Goal: Information Seeking & Learning: Compare options

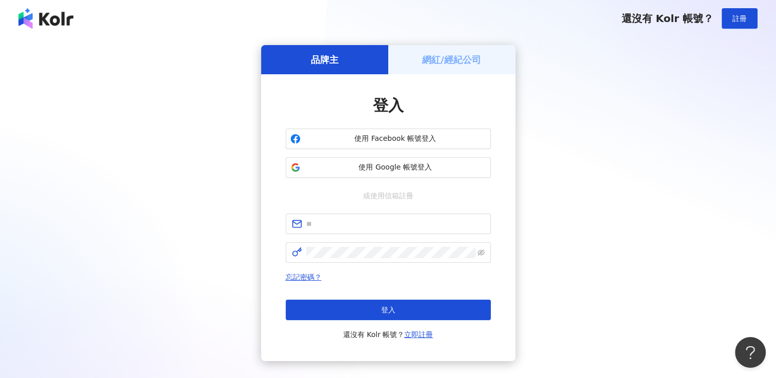
click at [236, 158] on div "品牌主 網紅/經紀公司 登入 使用 Facebook 帳號登入 使用 Google 帳號登入 或使用信箱註冊 忘記密碼？ 登入 還沒有 Kolr 帳號？ 立即…" at bounding box center [387, 203] width 751 height 316
click at [384, 173] on button "使用 Google 帳號登入" at bounding box center [388, 167] width 205 height 21
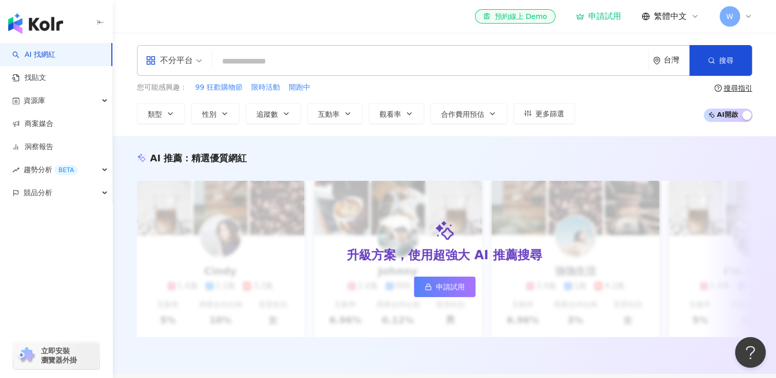
click at [613, 17] on div "申請試用" at bounding box center [598, 16] width 45 height 10
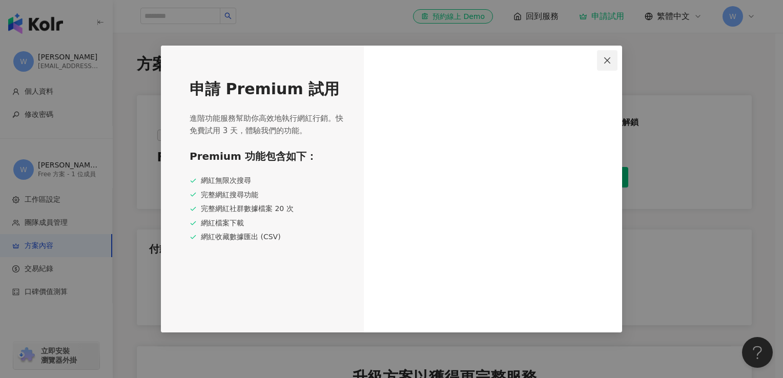
click at [607, 64] on icon "close" at bounding box center [607, 60] width 8 height 8
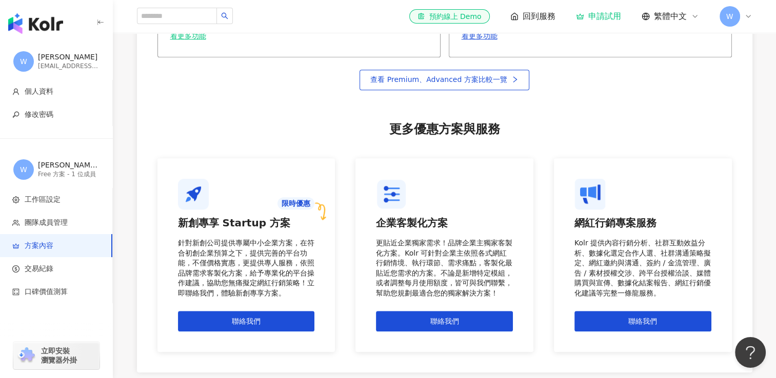
scroll to position [889, 0]
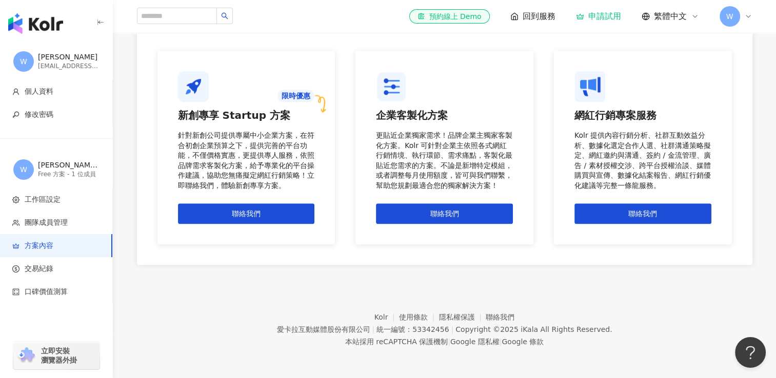
click at [273, 156] on div "針對新創公司提供專屬中小企業方案，在符合初創企業預算之下，提供完善的平台功能，不僅價格實惠，更提供專人服務，依照品牌需求客製化方案，給予專業化的平台操作建議，…" at bounding box center [246, 161] width 137 height 60
click at [200, 91] on img at bounding box center [193, 86] width 31 height 31
click at [284, 153] on div "針對新創公司提供專屬中小企業方案，在符合初創企業預算之下，提供完善的平台功能，不僅價格實惠，更提供專人服務，依照品牌需求客製化方案，給予專業化的平台操作建議，…" at bounding box center [246, 161] width 137 height 60
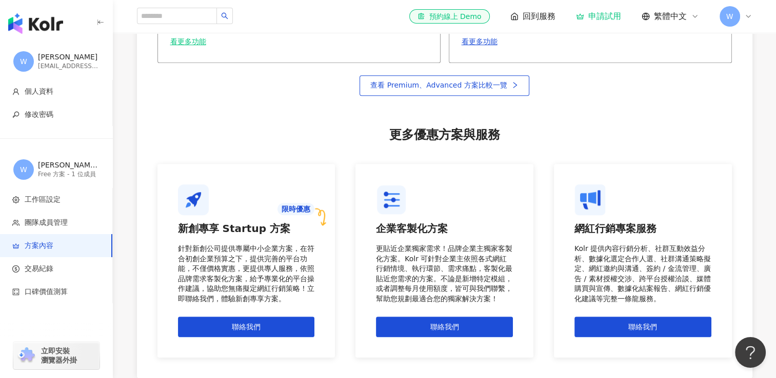
scroll to position [838, 0]
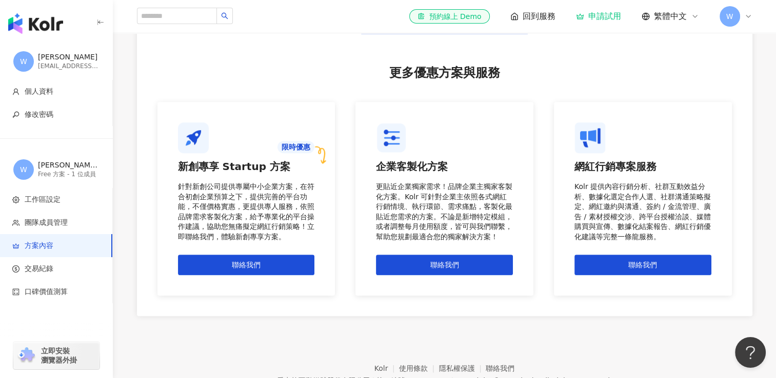
click at [530, 12] on span "回到服務" at bounding box center [538, 16] width 33 height 11
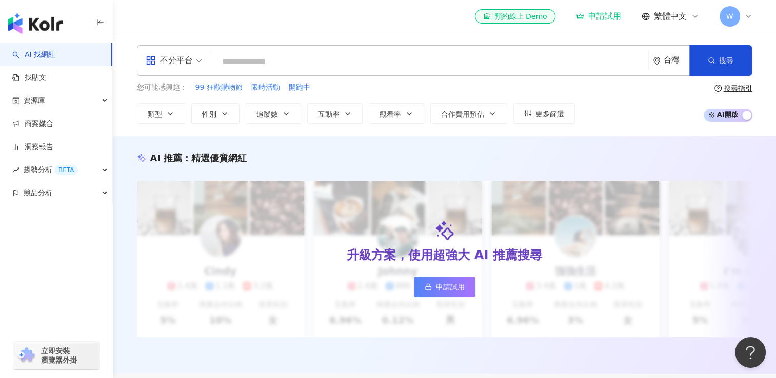
click at [296, 58] on input "search" at bounding box center [430, 61] width 428 height 19
click at [161, 116] on button "類型" at bounding box center [161, 114] width 48 height 21
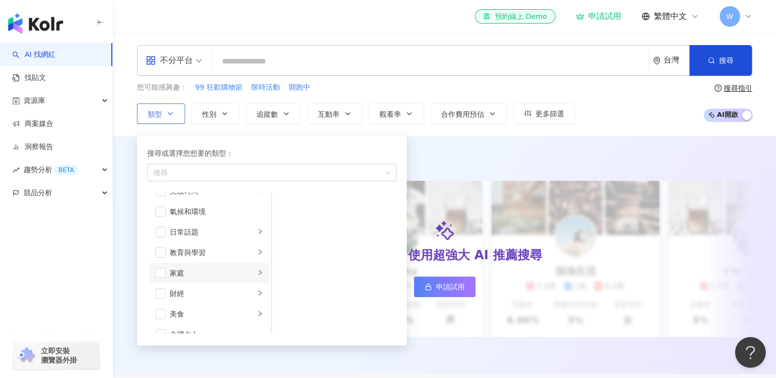
scroll to position [51, 0]
click at [212, 293] on div "美食" at bounding box center [212, 297] width 85 height 11
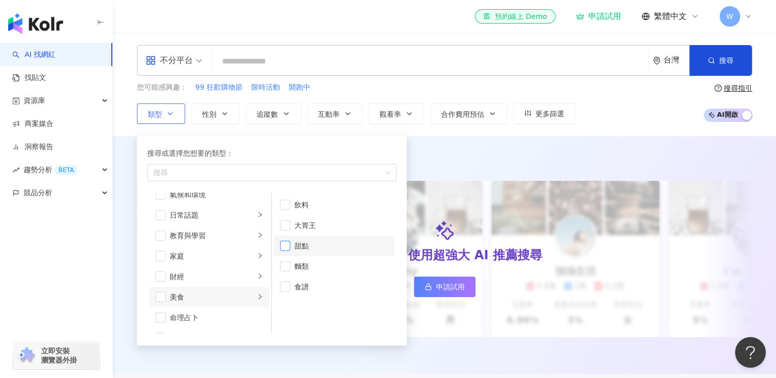
click at [287, 245] on span "button" at bounding box center [285, 246] width 10 height 10
click at [194, 259] on div "家庭" at bounding box center [212, 256] width 85 height 11
click at [284, 229] on span "button" at bounding box center [285, 225] width 10 height 10
click at [303, 148] on div "搜尋或選擇您想要的類型：" at bounding box center [271, 153] width 249 height 11
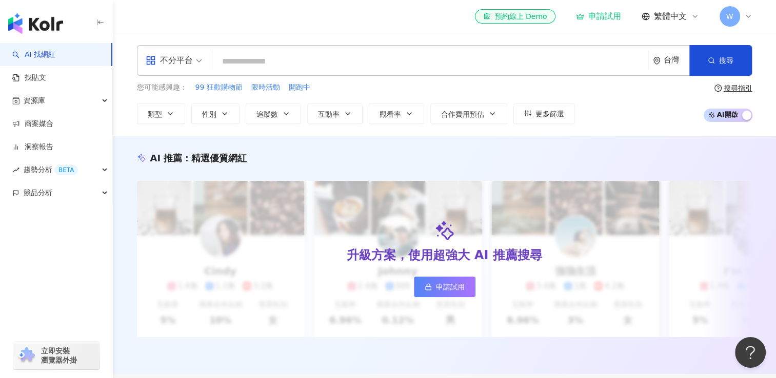
click at [455, 135] on div "不分平台 台灣 搜尋 您可能感興趣： 99 狂歡購物節 限時活動 開跑中 類型 搜尋或選擇您想要的類型： 甜點 親子 藝術與娛樂 美妝時尚 氣候和環境 日常話…" at bounding box center [444, 85] width 663 height 104
click at [211, 120] on button "性別" at bounding box center [215, 114] width 48 height 21
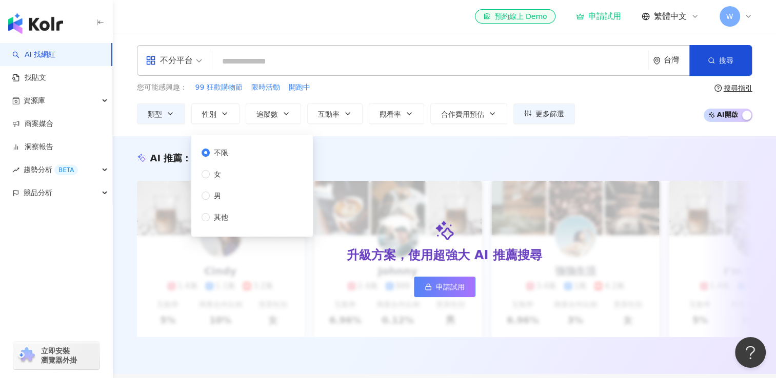
click at [335, 135] on div "不分平台 台灣 搜尋 您可能感興趣： 99 狂歡購物節 限時活動 開跑中 類型 性別 追蹤數 互動率 觀看率 合作費用預估 更多篩選 不限 女 男 其他 搜尋…" at bounding box center [444, 85] width 663 height 104
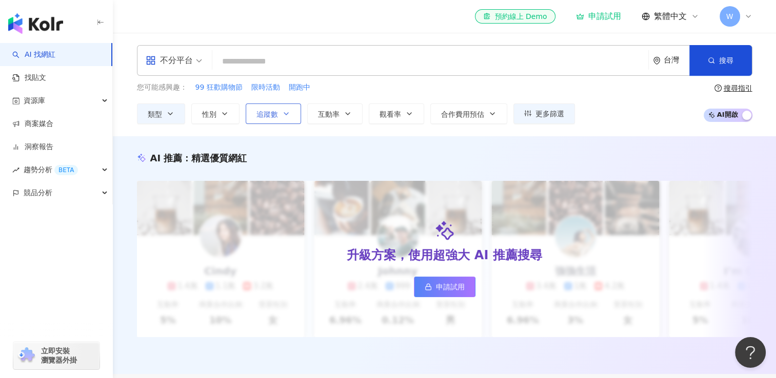
click at [276, 115] on span "追蹤數" at bounding box center [267, 114] width 22 height 8
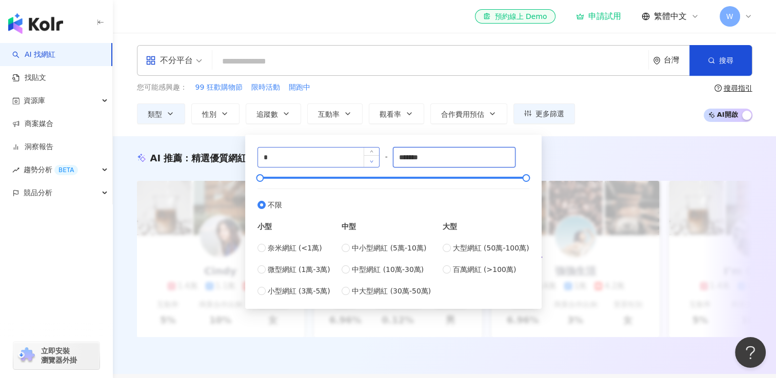
drag, startPoint x: 435, startPoint y: 156, endPoint x: 369, endPoint y: 167, distance: 67.0
click at [369, 167] on div "* - ******* 不限 小型 奈米網紅 (<1萬) 微型網紅 (1萬-3萬) 小型網紅 (3萬-5萬) 中型 中小型網紅 (5萬-10萬) 中型網紅 (…" at bounding box center [393, 222] width 272 height 150
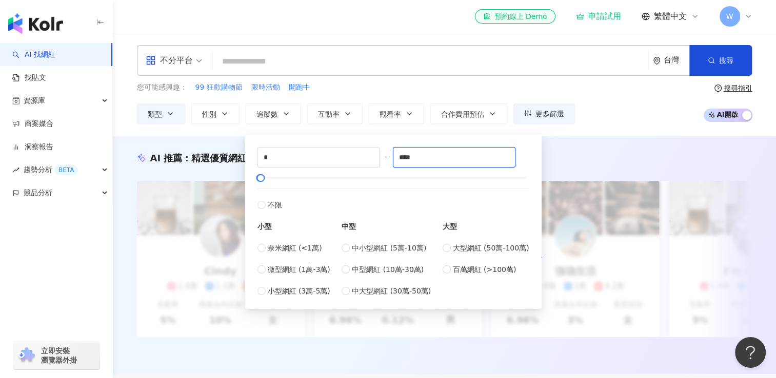
type input "****"
click at [523, 166] on div "* - **** 不限 小型 奈米網紅 (<1萬) 微型網紅 (1萬-3萬) 小型網紅 (3萬-5萬) 中型 中小型網紅 (5萬-10萬) 中型網紅 (10萬…" at bounding box center [393, 222] width 272 height 150
click at [564, 149] on div "AI 推薦 ： 精選優質網紅 升級方案，使用超強大 AI 推薦搜尋 申請試用 Cindy 1.4萬 1.1萬 3.2萬 互動率 5% 商業合作比例 10% 受…" at bounding box center [444, 255] width 663 height 238
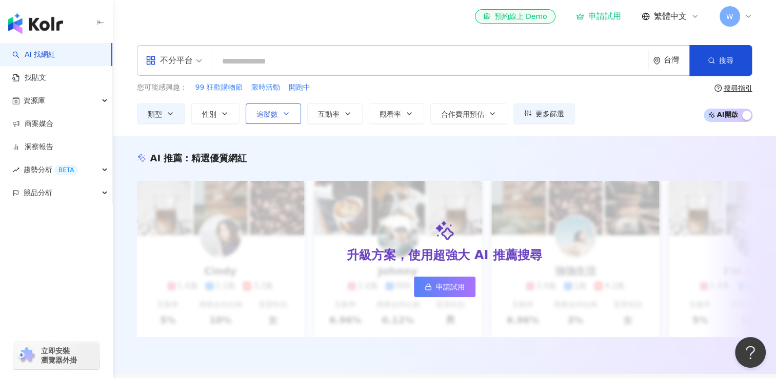
click at [297, 115] on button "追蹤數" at bounding box center [273, 114] width 55 height 21
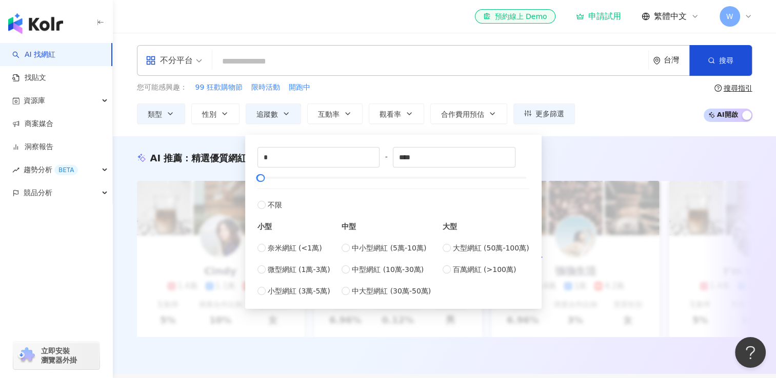
click at [578, 145] on div "AI 推薦 ： 精選優質網紅 升級方案，使用超強大 AI 推薦搜尋 申請試用 Cindy 1.4萬 1.1萬 3.2萬 互動率 5% 商業合作比例 10% 受…" at bounding box center [444, 255] width 663 height 238
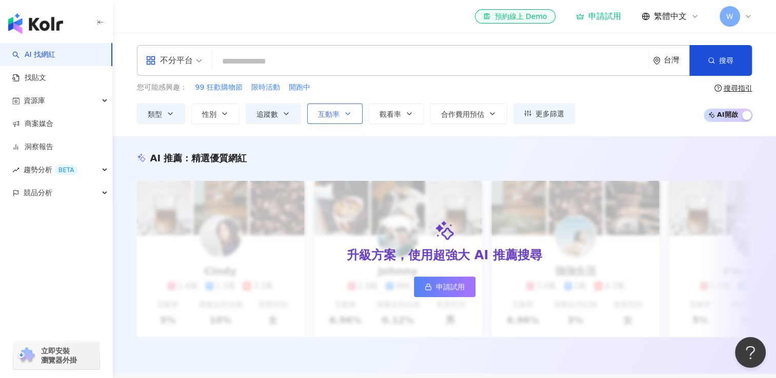
click at [332, 107] on button "互動率" at bounding box center [334, 114] width 55 height 21
click at [380, 117] on span "觀看率" at bounding box center [390, 114] width 22 height 8
click at [437, 111] on button "合作費用預估" at bounding box center [468, 114] width 77 height 21
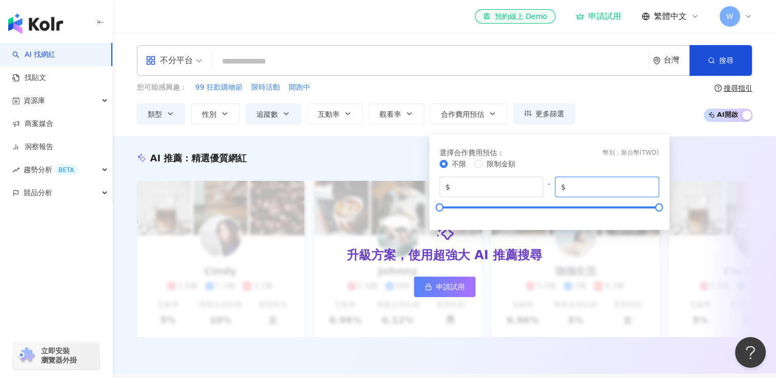
drag, startPoint x: 595, startPoint y: 188, endPoint x: 546, endPoint y: 194, distance: 48.6
click at [546, 194] on div "$ * - $ *******" at bounding box center [548, 187] width 219 height 21
type input "*"
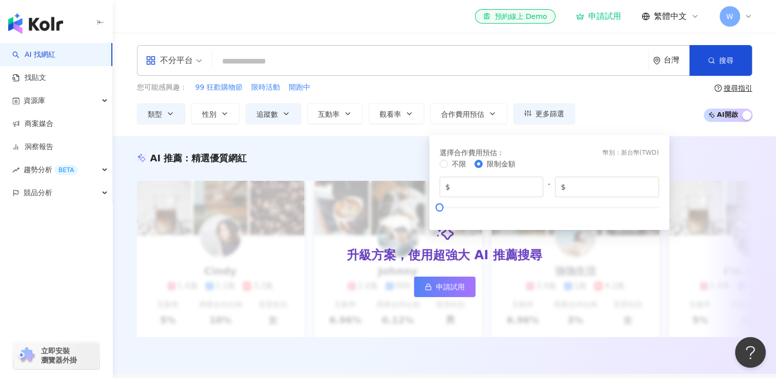
click at [557, 171] on div "不限 限制金額 $ * - $ *" at bounding box center [548, 187] width 219 height 59
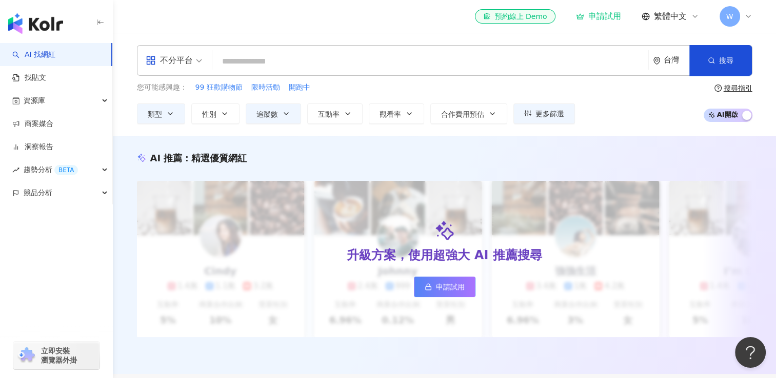
click at [598, 110] on div "您可能感興趣： 99 狂歡購物節 限時活動 開跑中 類型 性別 追蹤數 互動率 觀看率 合作費用預估 更多篩選 不限 女 男 其他 * - **** 不限 小…" at bounding box center [444, 103] width 615 height 42
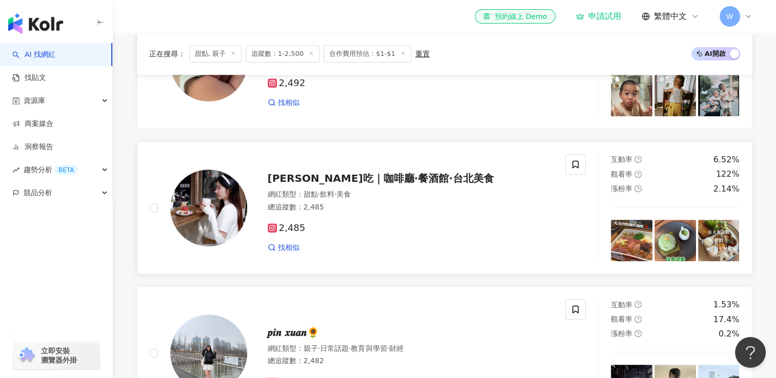
scroll to position [513, 0]
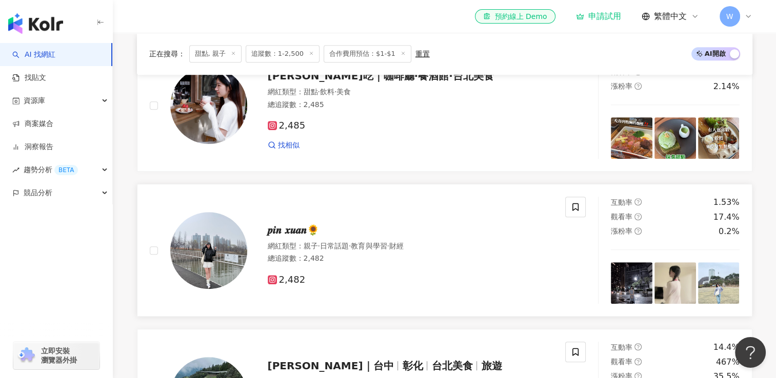
drag, startPoint x: 287, startPoint y: 276, endPoint x: 481, endPoint y: 186, distance: 214.7
click at [481, 186] on link "𝒑𝒊𝒏 𝒙𝒖𝒂𝒏🌻 網紅類型 ： 親子 · 日常話題 · 教育與學習 · 財經 總追蹤數 ： 2,482 2,482 互動率 1.53% 觀看率 17.4% …" at bounding box center [444, 250] width 615 height 133
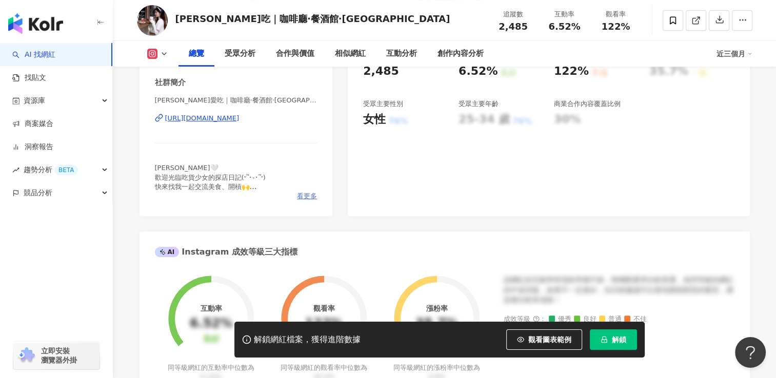
scroll to position [154, 0]
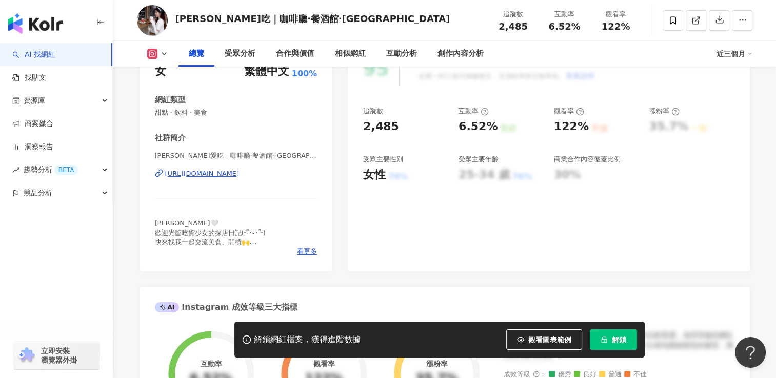
click at [239, 175] on div "https://www.instagram.com/eeellie_foodie/" at bounding box center [202, 173] width 74 height 9
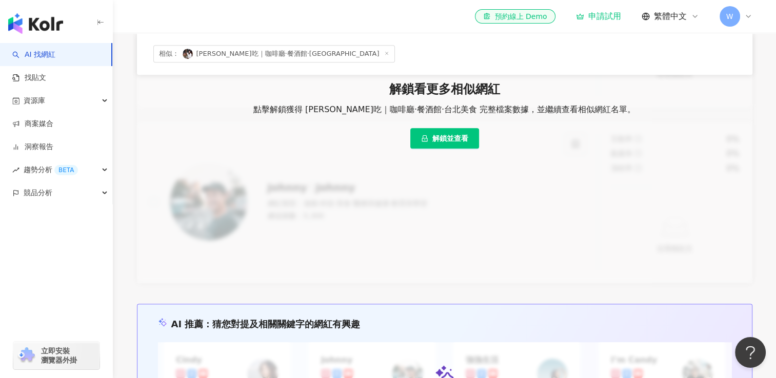
scroll to position [859, 0]
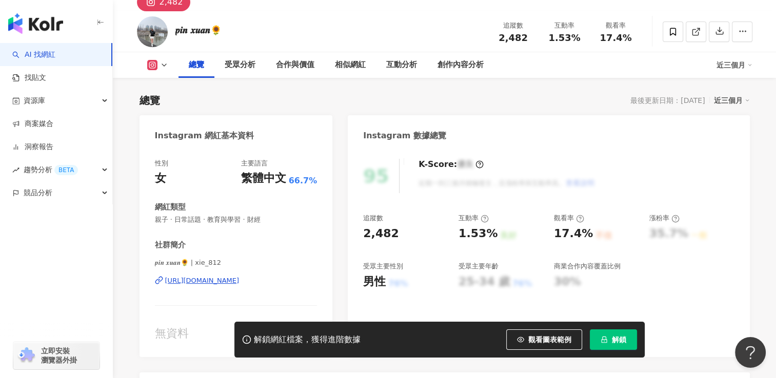
scroll to position [103, 0]
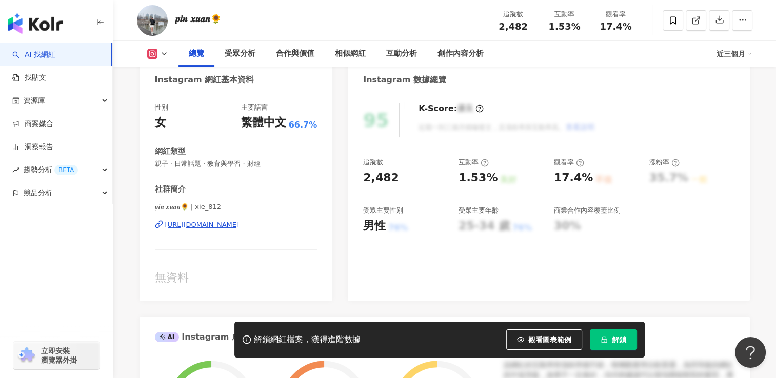
click at [212, 226] on div "https://www.instagram.com/xie_812/" at bounding box center [202, 224] width 74 height 9
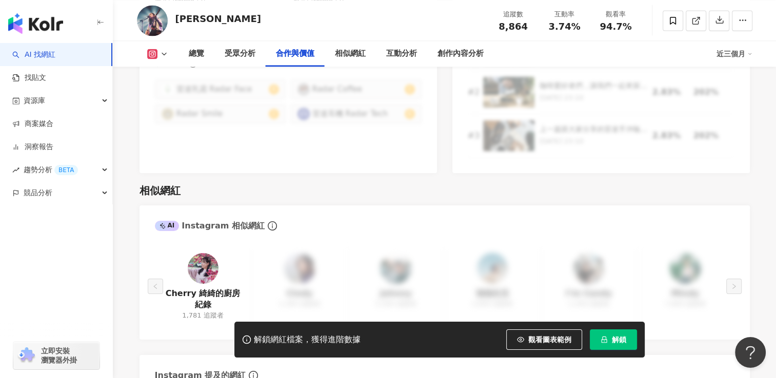
scroll to position [1640, 0]
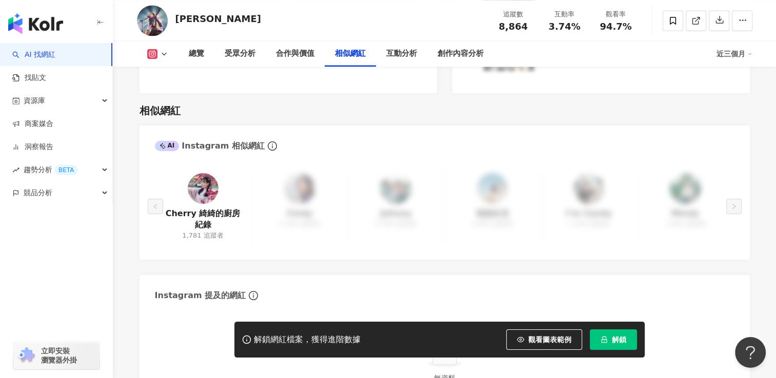
drag, startPoint x: 209, startPoint y: 195, endPoint x: 130, endPoint y: 237, distance: 89.2
click at [130, 237] on div "總覽 最後更新日期：2025/8/10 近三個月 Instagram 網紅基本資料 性別 男 主要語言 繁體中文 90.9% 網紅類型 室內外設計 · 藝術與…" at bounding box center [444, 158] width 656 height 3348
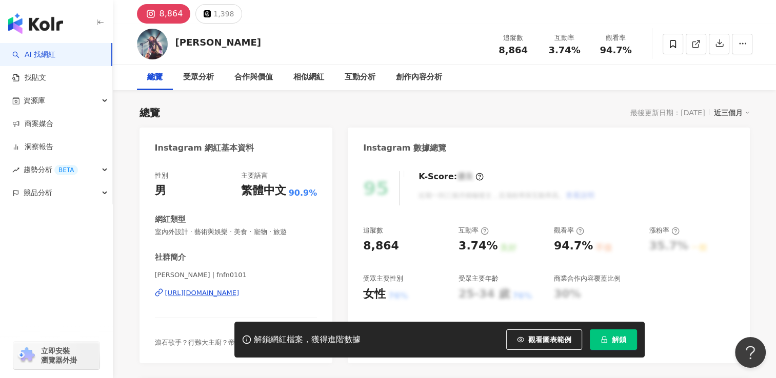
scroll to position [103, 0]
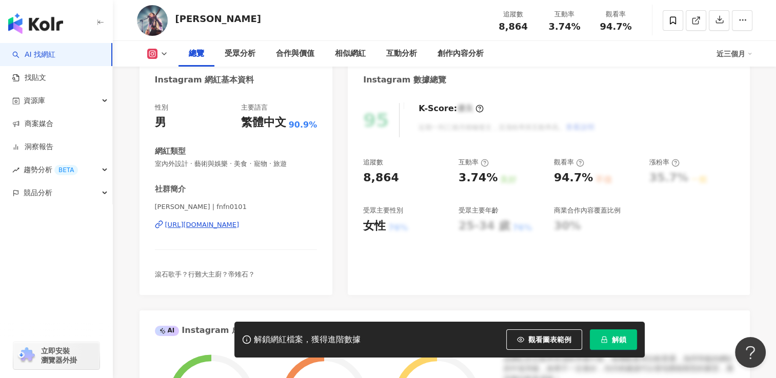
click at [209, 225] on div "https://www.instagram.com/fnfn0101/" at bounding box center [202, 224] width 74 height 9
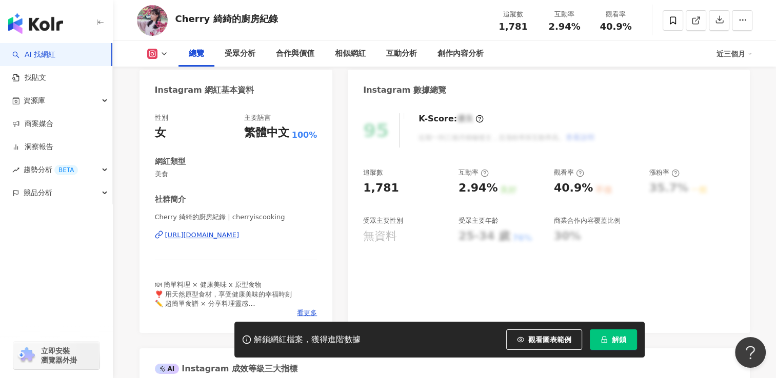
scroll to position [154, 0]
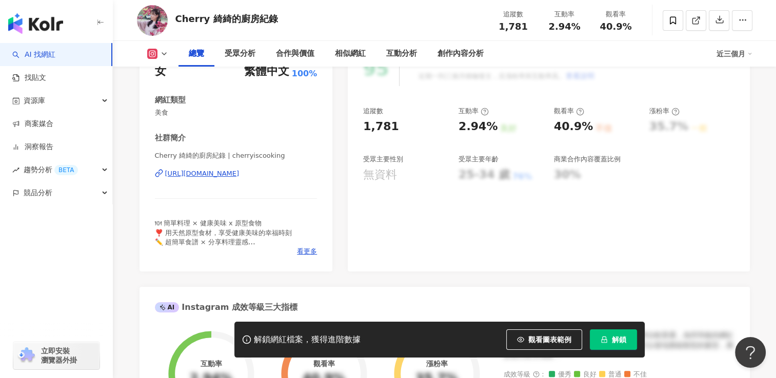
click at [239, 177] on div "https://www.instagram.com/cherryiscooking/" at bounding box center [202, 173] width 74 height 9
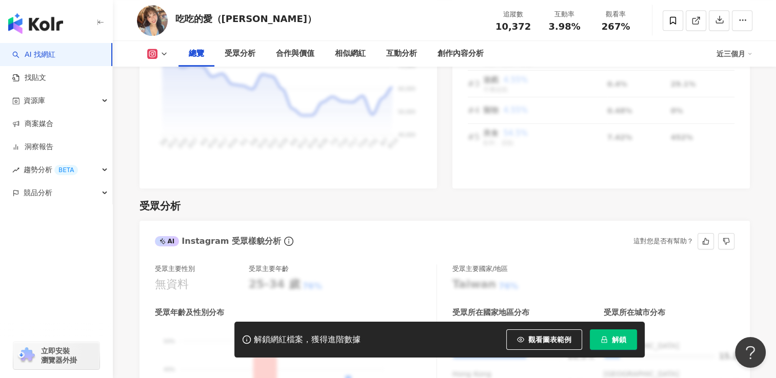
scroll to position [1025, 0]
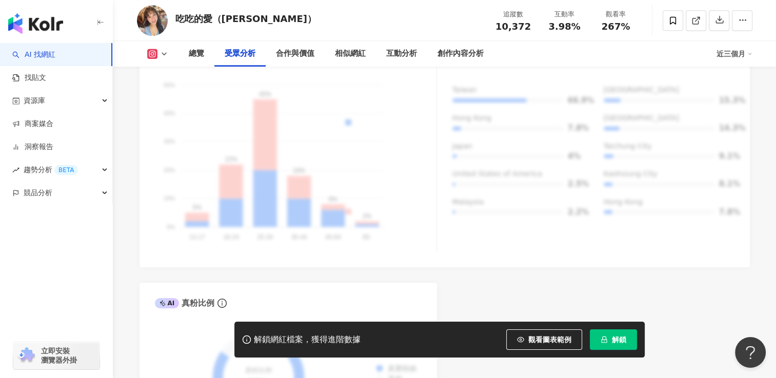
click at [595, 276] on div "AI Instagram 受眾樣貌分析 受眾主要性別 無資料 受眾主要年齡 25-34 歲 76% 受眾年齡及性別分布 男性 女性 50% 50% 40% 4…" at bounding box center [444, 205] width 610 height 480
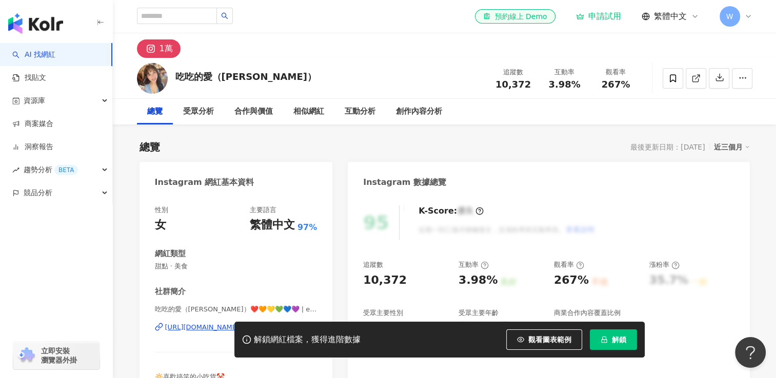
scroll to position [205, 0]
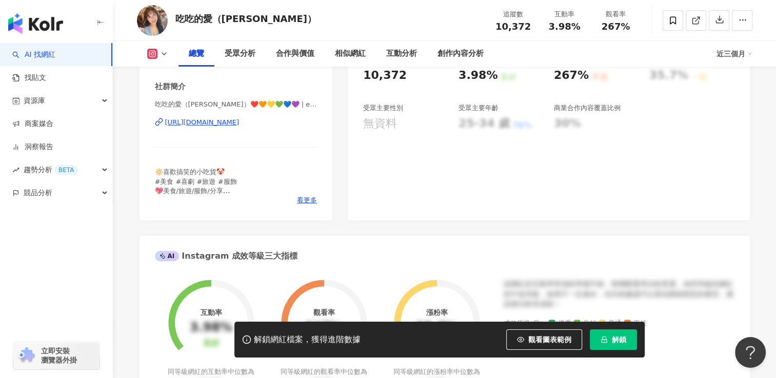
click at [239, 120] on div "[URL][DOMAIN_NAME]" at bounding box center [202, 122] width 74 height 9
click at [238, 122] on div "[URL][DOMAIN_NAME]" at bounding box center [202, 122] width 74 height 9
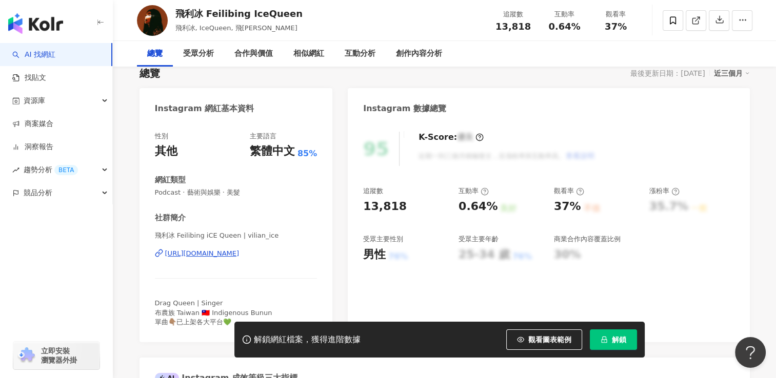
scroll to position [103, 0]
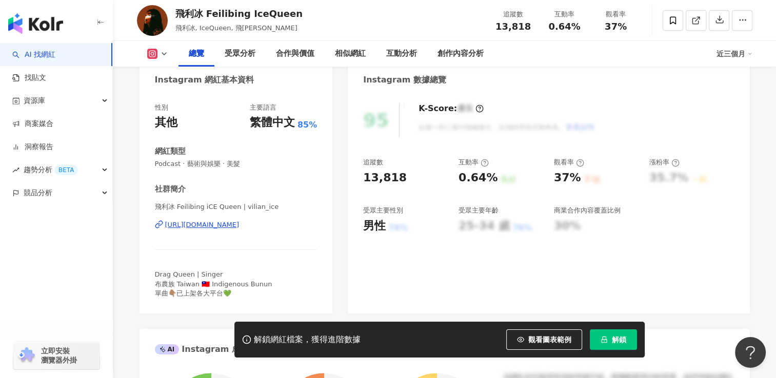
click at [239, 229] on div "https://www.instagram.com/vilian_ice/" at bounding box center [202, 224] width 74 height 9
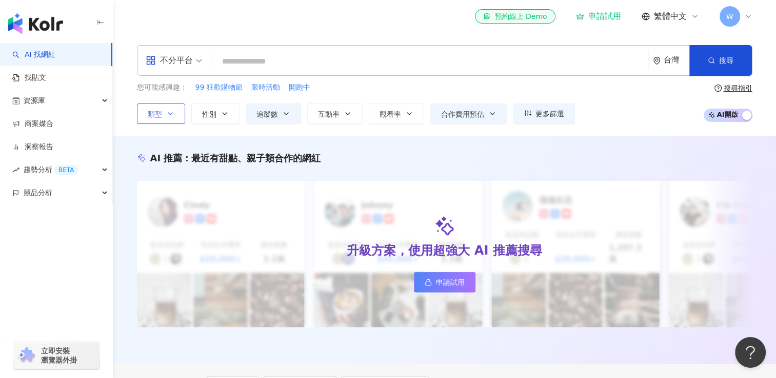
click at [158, 113] on span "類型" at bounding box center [155, 114] width 14 height 8
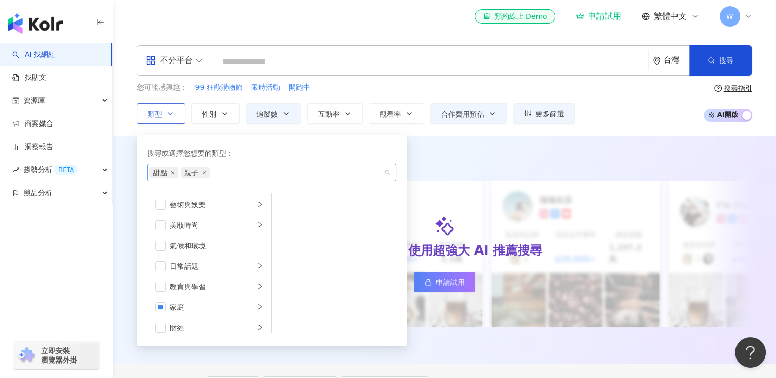
click at [171, 171] on icon "close" at bounding box center [173, 173] width 4 height 4
click at [229, 307] on div "家庭" at bounding box center [212, 307] width 85 height 11
click at [285, 207] on span "button" at bounding box center [285, 205] width 10 height 10
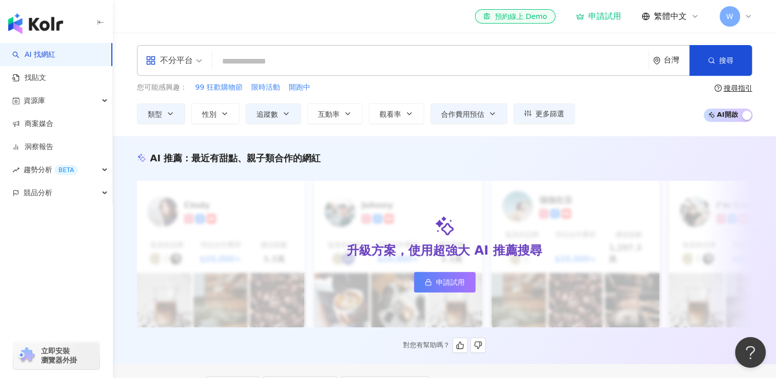
click at [441, 152] on div "AI 推薦 ： 最近有甜點、親子類合作的網紅" at bounding box center [444, 158] width 615 height 13
click at [273, 68] on input "search" at bounding box center [430, 61] width 428 height 19
click at [394, 150] on div "AI 推薦 ： 最近有親子類合作的網紅 升級方案，使用超強大 AI 推薦搜尋 申請試用 Cindy 提及的品牌 預估合作費用 $20,000+ 總追蹤數 3.…" at bounding box center [444, 250] width 663 height 228
click at [392, 125] on div "不分平台 台灣 搜尋 您可能感興趣： 99 狂歡購物節 限時活動 開跑中 類型 性別 追蹤數 互動率 觀看率 合作費用預估 更多篩選 不限 女 男 其他 * …" at bounding box center [444, 85] width 663 height 104
click at [393, 120] on button "觀看率" at bounding box center [396, 114] width 55 height 21
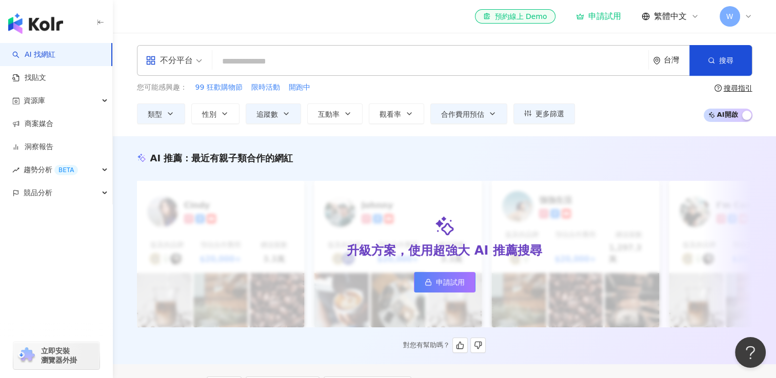
click at [616, 151] on div "AI 推薦 ： 最近有親子類合作的網紅 升級方案，使用超強大 AI 推薦搜尋 申請試用 Cindy 提及的品牌 預估合作費用 $20,000+ 總追蹤數 3.…" at bounding box center [444, 250] width 663 height 228
click at [279, 116] on button "追蹤數" at bounding box center [273, 114] width 55 height 21
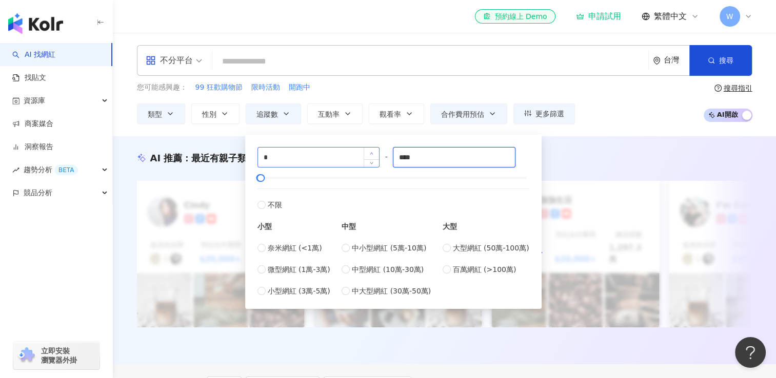
drag, startPoint x: 452, startPoint y: 155, endPoint x: 371, endPoint y: 156, distance: 80.5
click at [371, 156] on div "* - **** 不限 小型 奈米網紅 (<1萬) 微型網紅 (1萬-3萬) 小型網紅 (3萬-5萬) 中型 中小型網紅 (5萬-10萬) 中型網紅 (10萬…" at bounding box center [393, 222] width 272 height 150
type input "****"
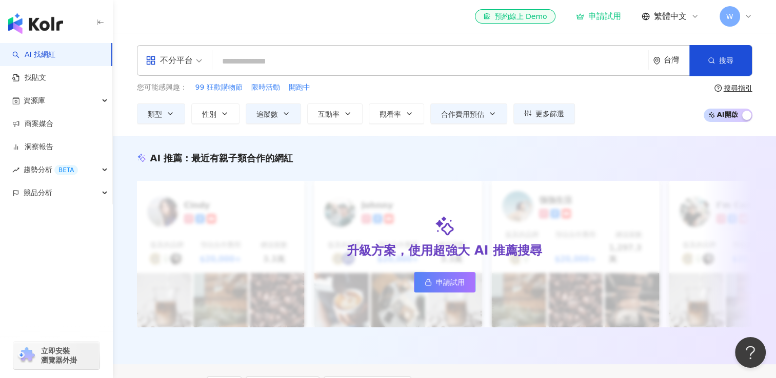
click at [582, 130] on div "不分平台 台灣 搜尋 您可能感興趣： 99 狂歡購物節 限時活動 開跑中 類型 性別 追蹤數 互動率 觀看率 合作費用預估 更多篩選 不限 女 男 其他 * …" at bounding box center [444, 85] width 663 height 104
click at [277, 119] on button "追蹤數" at bounding box center [273, 114] width 55 height 21
click at [585, 149] on div "AI 推薦 ： 最近有親子類合作的網紅 升級方案，使用超強大 AI 推薦搜尋 申請試用 Cindy 提及的品牌 預估合作費用 $20,000+ 總追蹤數 3.…" at bounding box center [444, 250] width 663 height 228
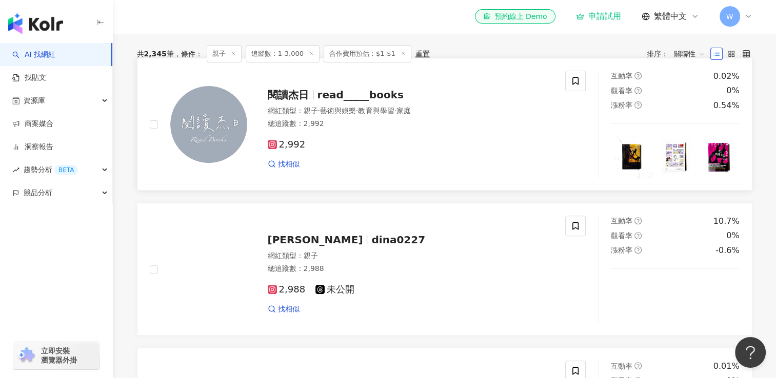
scroll to position [410, 0]
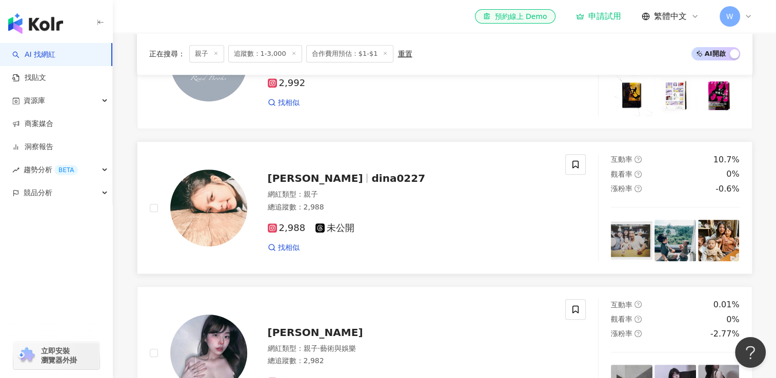
drag, startPoint x: 356, startPoint y: 177, endPoint x: 215, endPoint y: 196, distance: 142.3
click at [277, 244] on link "找相似" at bounding box center [284, 248] width 32 height 10
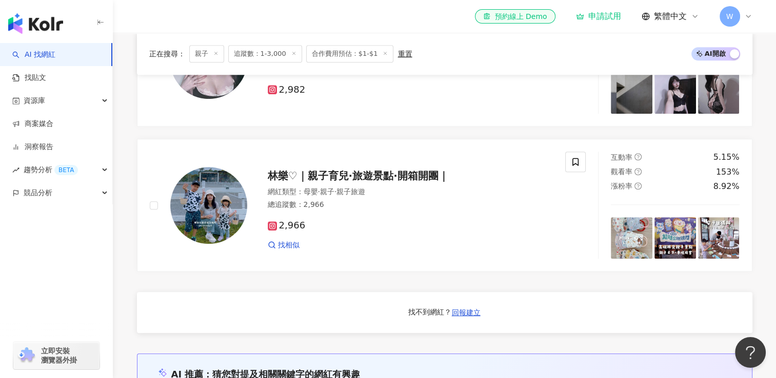
scroll to position [718, 0]
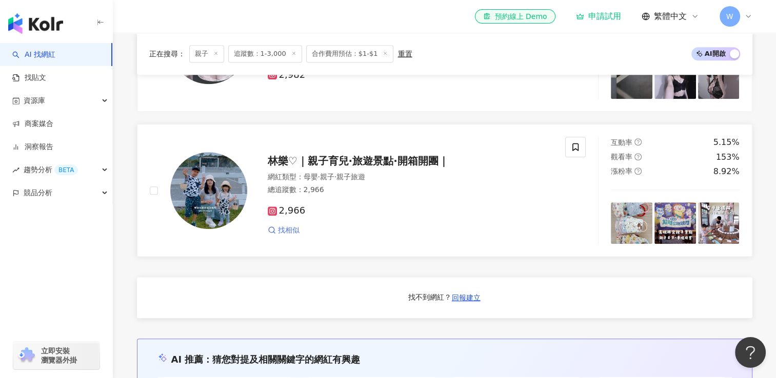
click at [283, 226] on span "找相似" at bounding box center [289, 231] width 22 height 10
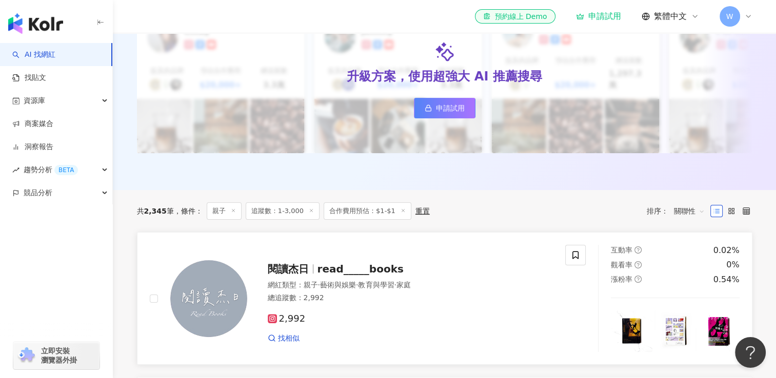
scroll to position [256, 0]
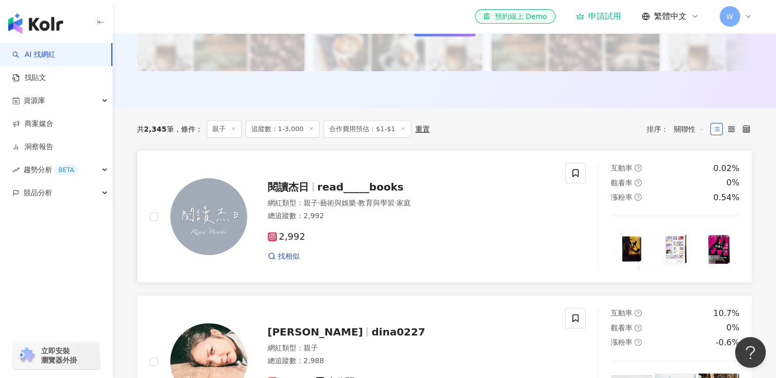
drag, startPoint x: 228, startPoint y: 211, endPoint x: 454, endPoint y: 150, distance: 233.7
click at [454, 150] on link "閱讀杰日 read_____books 網紅類型 ： 親子 · 藝術與娛樂 · 教育與學習 · 家庭 總追蹤數 ： 2,992 2,992 找相似 互動率 0…" at bounding box center [444, 216] width 615 height 133
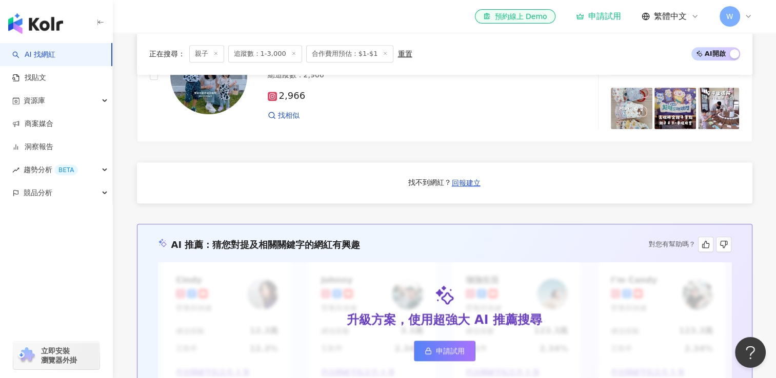
scroll to position [769, 0]
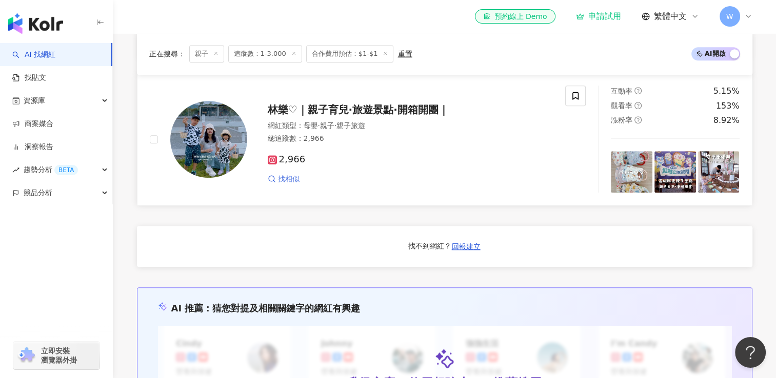
click at [280, 177] on span "找相似" at bounding box center [289, 179] width 22 height 10
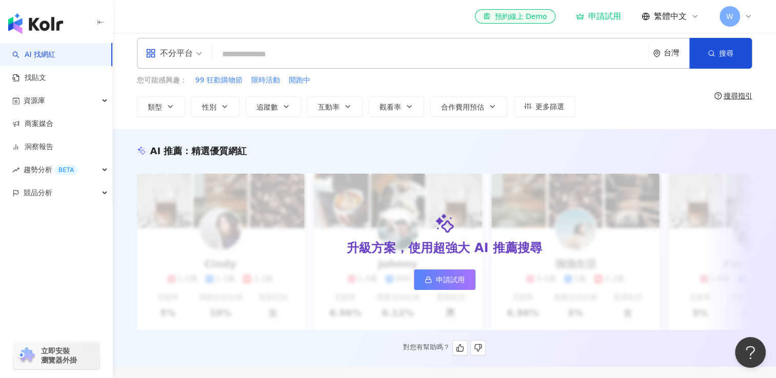
scroll to position [256, 0]
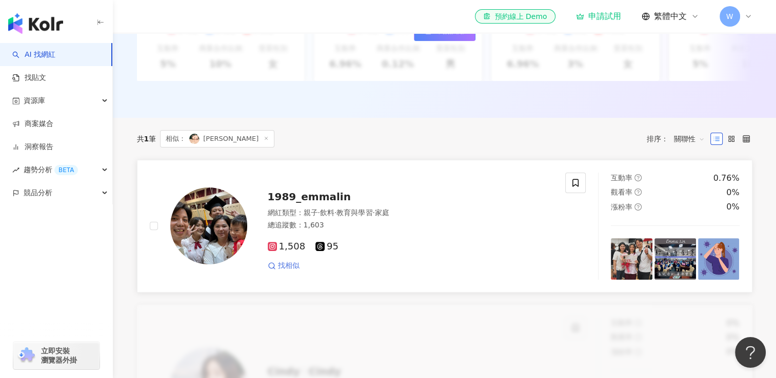
click at [293, 271] on span "找相似" at bounding box center [289, 266] width 22 height 10
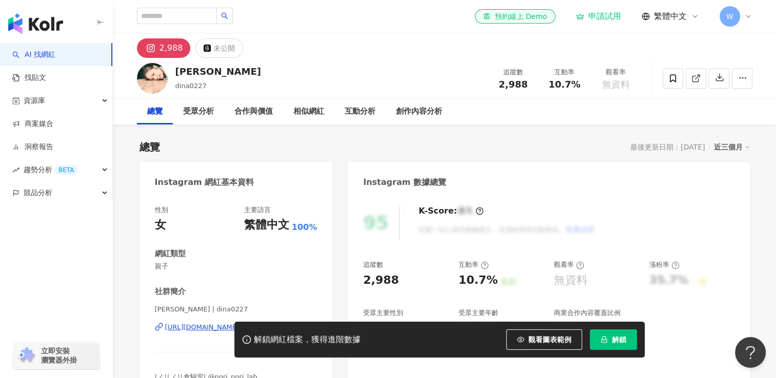
scroll to position [103, 0]
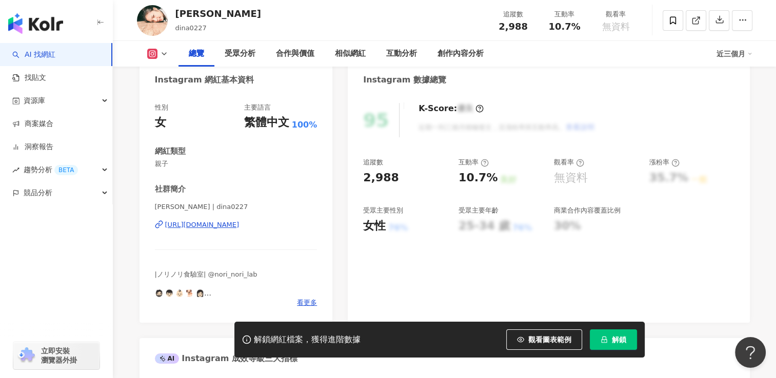
click at [231, 227] on div "[URL][DOMAIN_NAME]" at bounding box center [202, 224] width 74 height 9
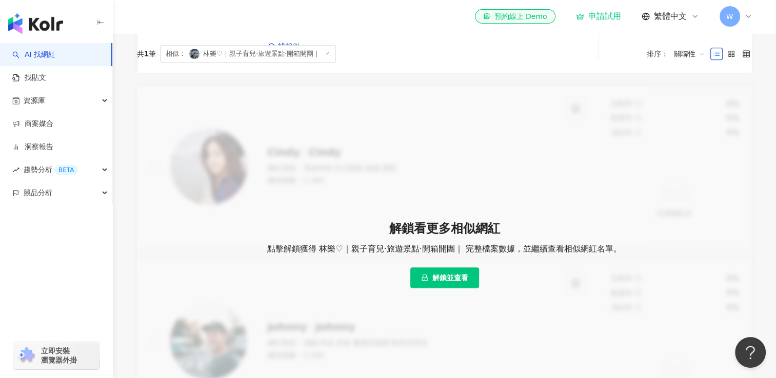
scroll to position [295, 0]
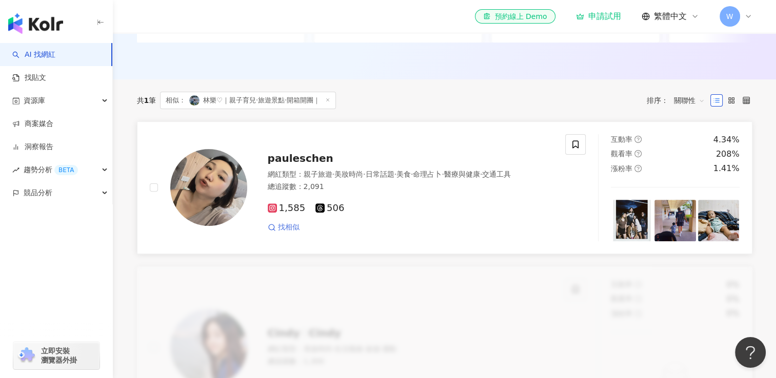
click at [285, 233] on span "找相似" at bounding box center [289, 227] width 22 height 10
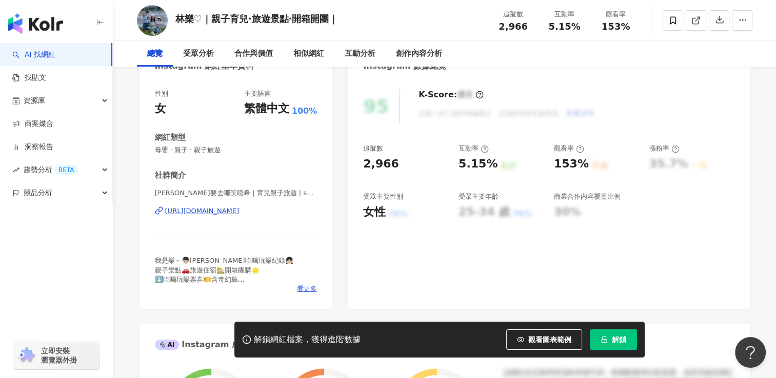
scroll to position [154, 0]
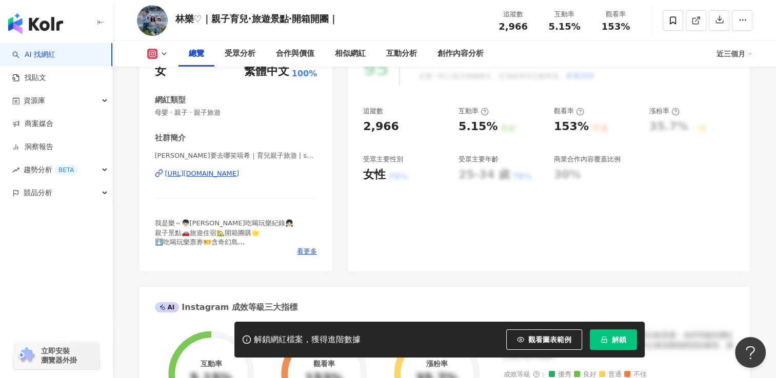
click at [239, 175] on div "https://www.instagram.com/sh930624/" at bounding box center [202, 173] width 74 height 9
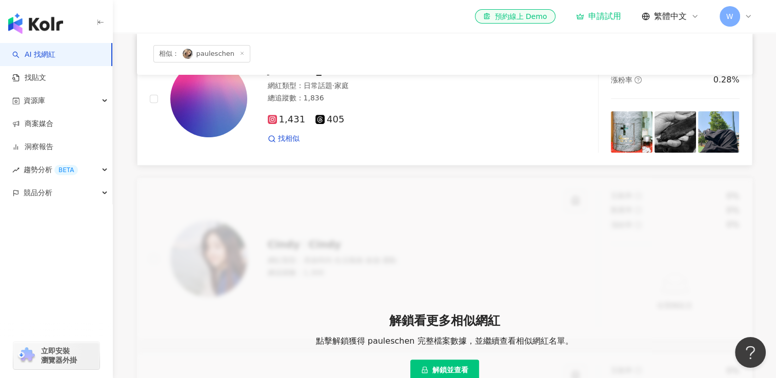
scroll to position [256, 0]
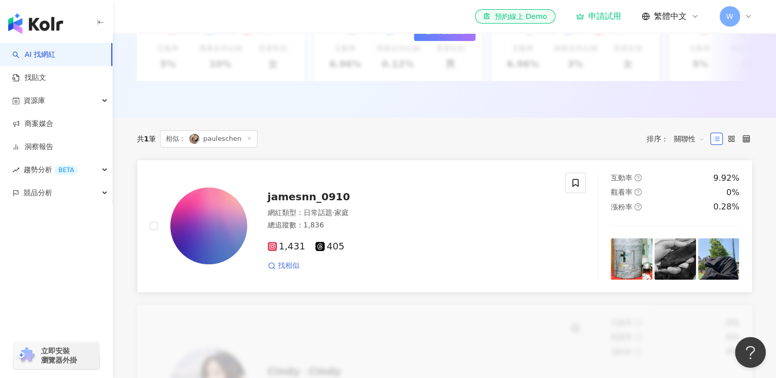
click at [278, 271] on span "找相似" at bounding box center [289, 266] width 22 height 10
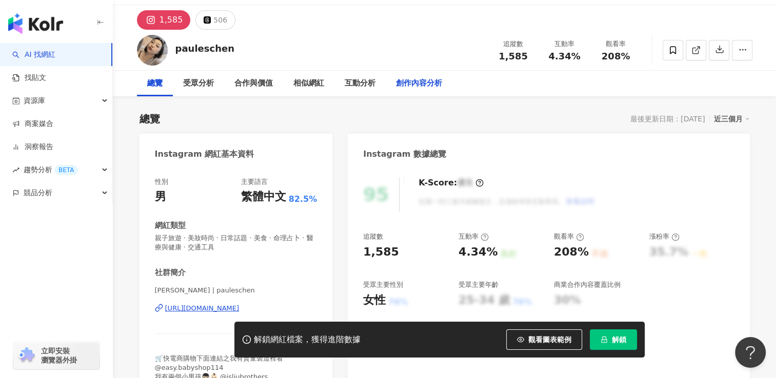
scroll to position [51, 0]
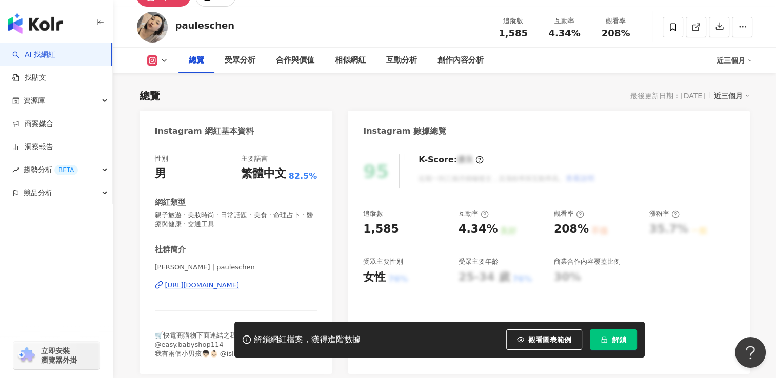
click at [234, 286] on div "[URL][DOMAIN_NAME]" at bounding box center [202, 285] width 74 height 9
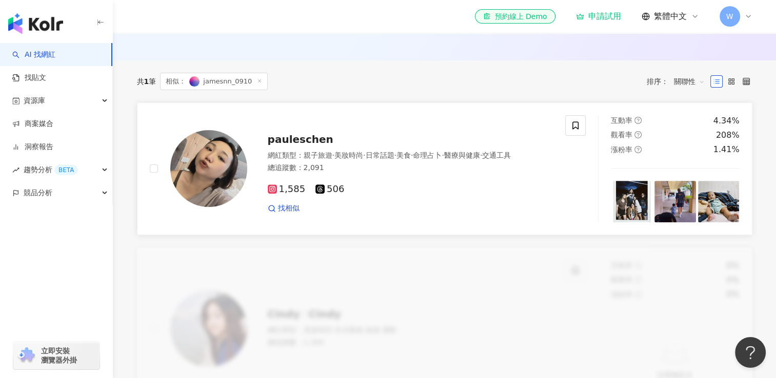
scroll to position [308, 0]
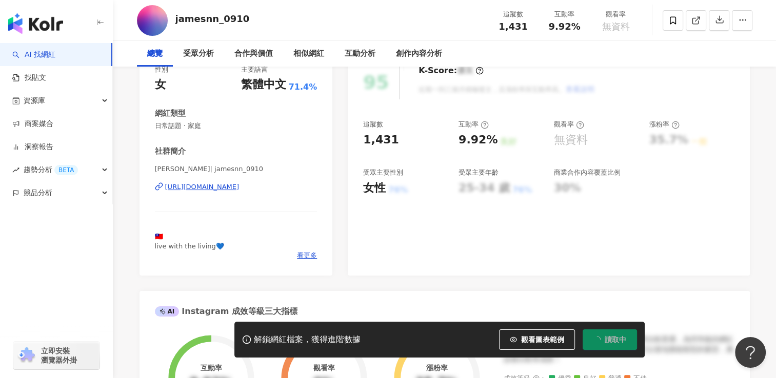
scroll to position [205, 0]
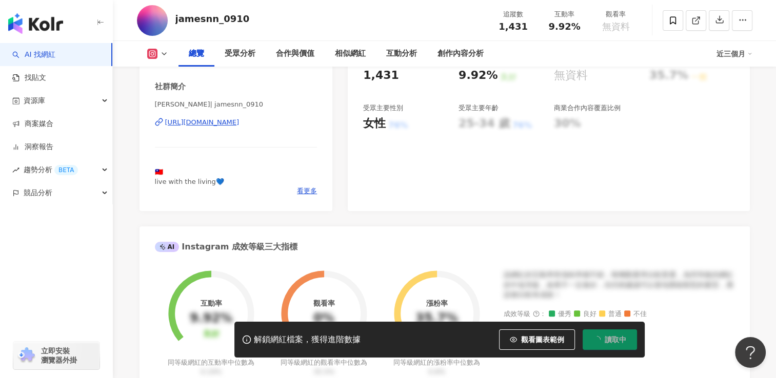
click at [239, 125] on div "https://www.instagram.com/jamesnn_0910/" at bounding box center [202, 122] width 74 height 9
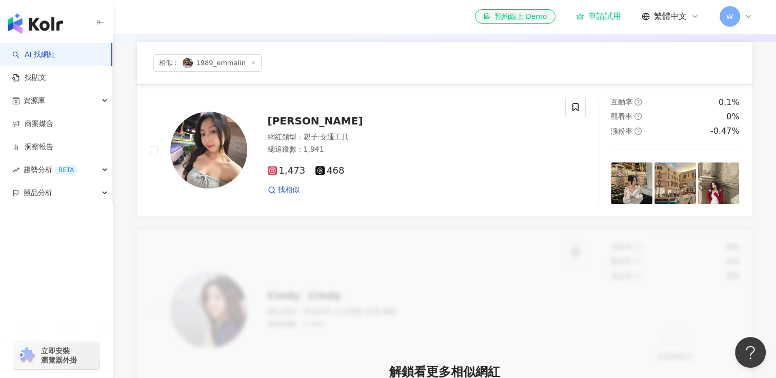
scroll to position [256, 0]
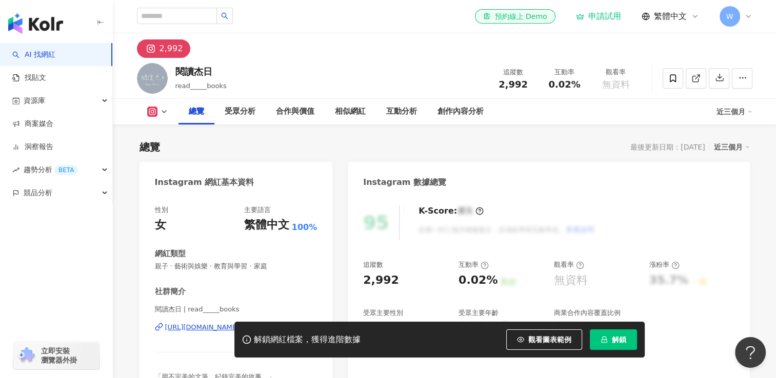
scroll to position [154, 0]
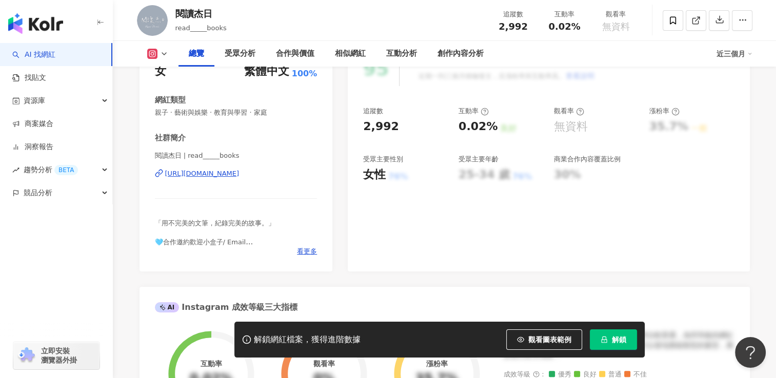
click at [239, 175] on div "[URL][DOMAIN_NAME]" at bounding box center [202, 173] width 74 height 9
